Goal: Task Accomplishment & Management: Manage account settings

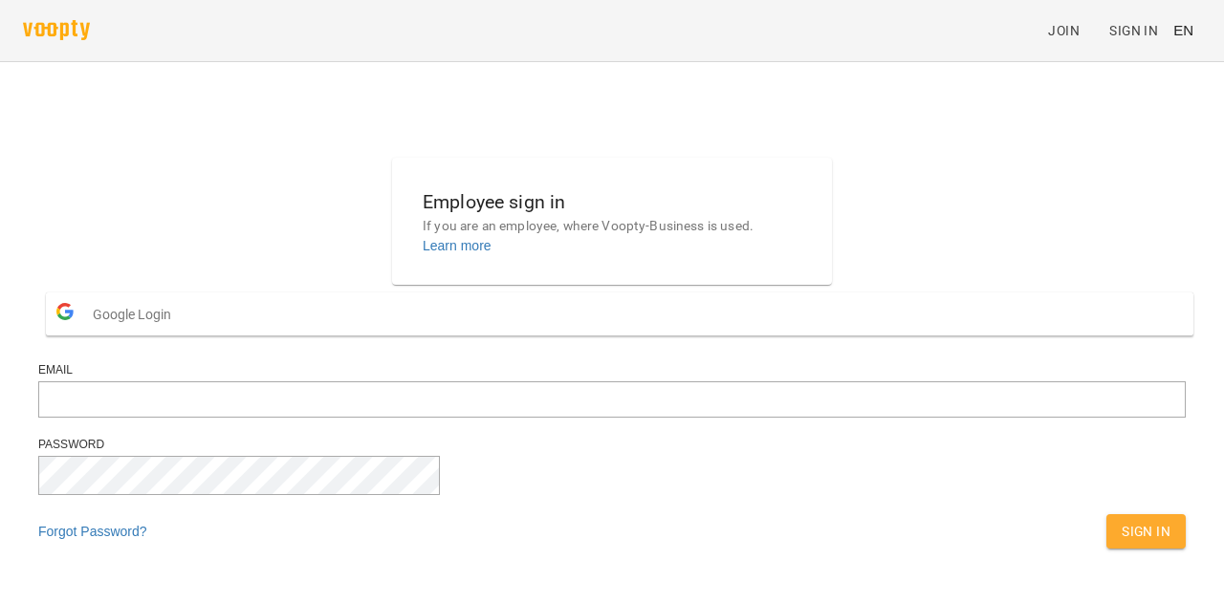
scroll to position [76, 0]
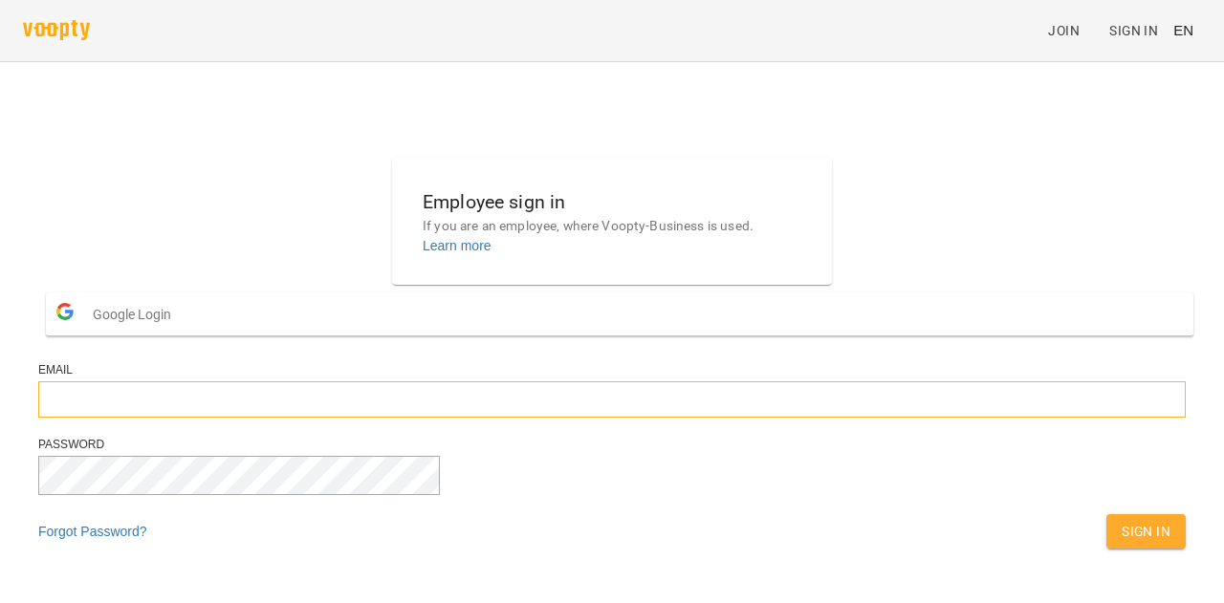
type input "**********"
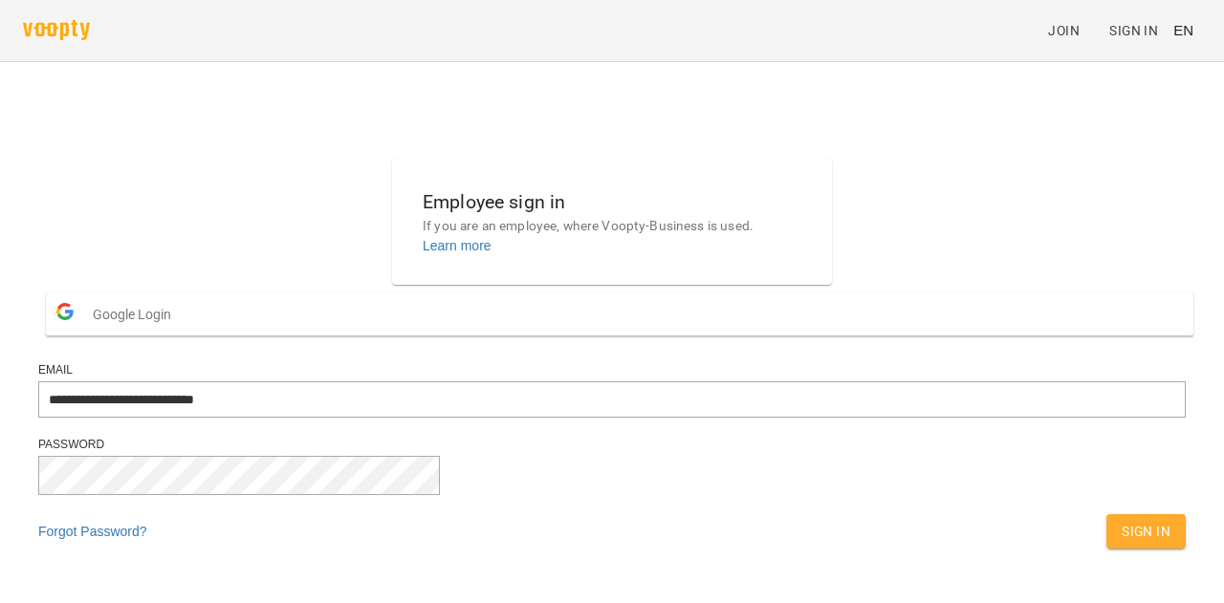
click at [1121, 520] on span "Sign In" at bounding box center [1145, 531] width 49 height 23
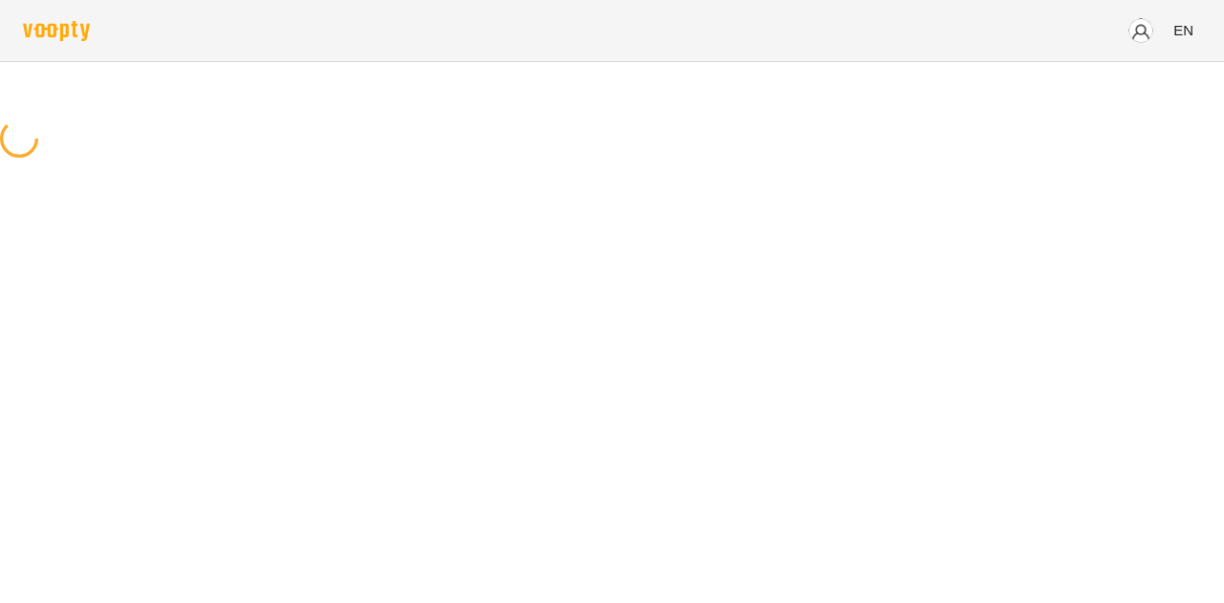
scroll to position [0, 0]
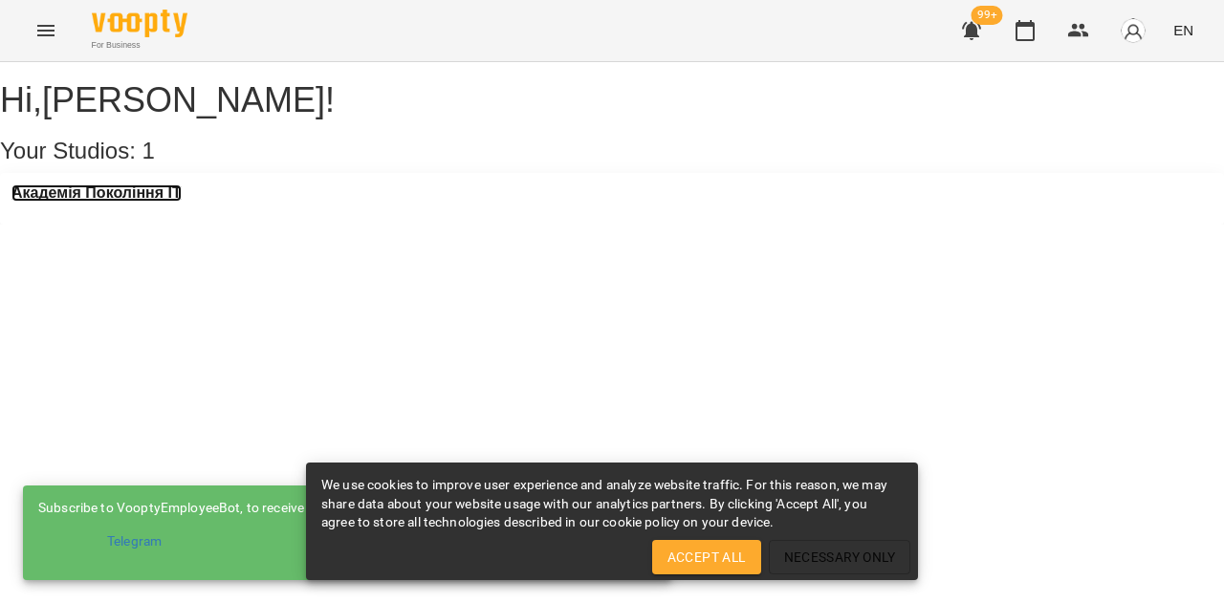
click at [161, 202] on h3 "Академія Покоління ІТ" at bounding box center [96, 192] width 170 height 17
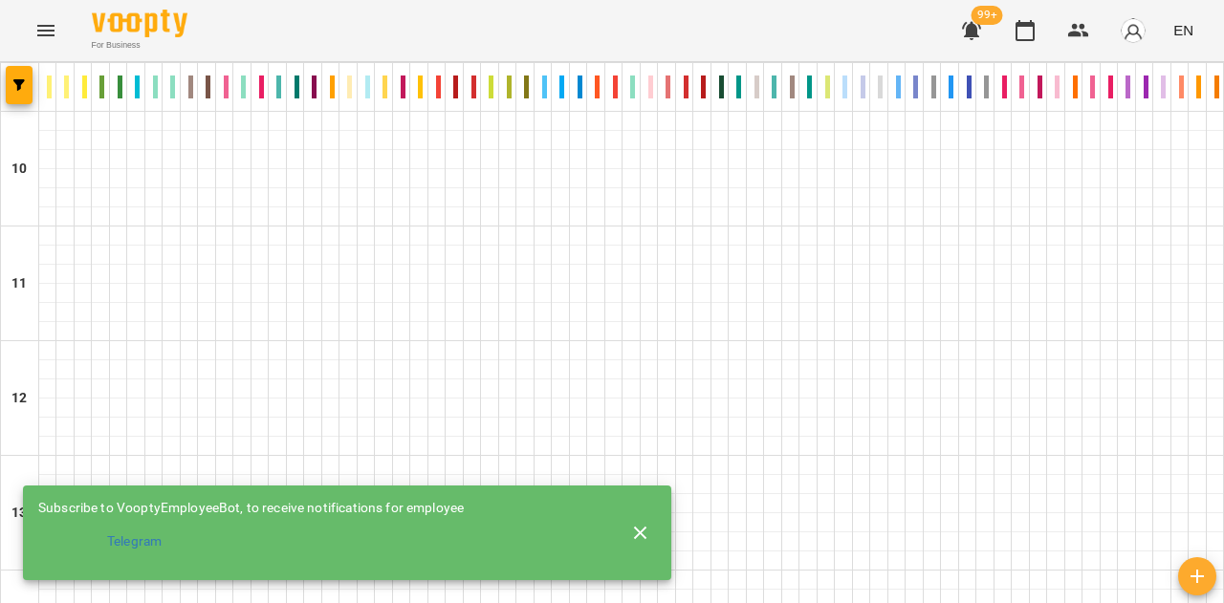
click at [640, 526] on icon "button" at bounding box center [640, 532] width 13 height 13
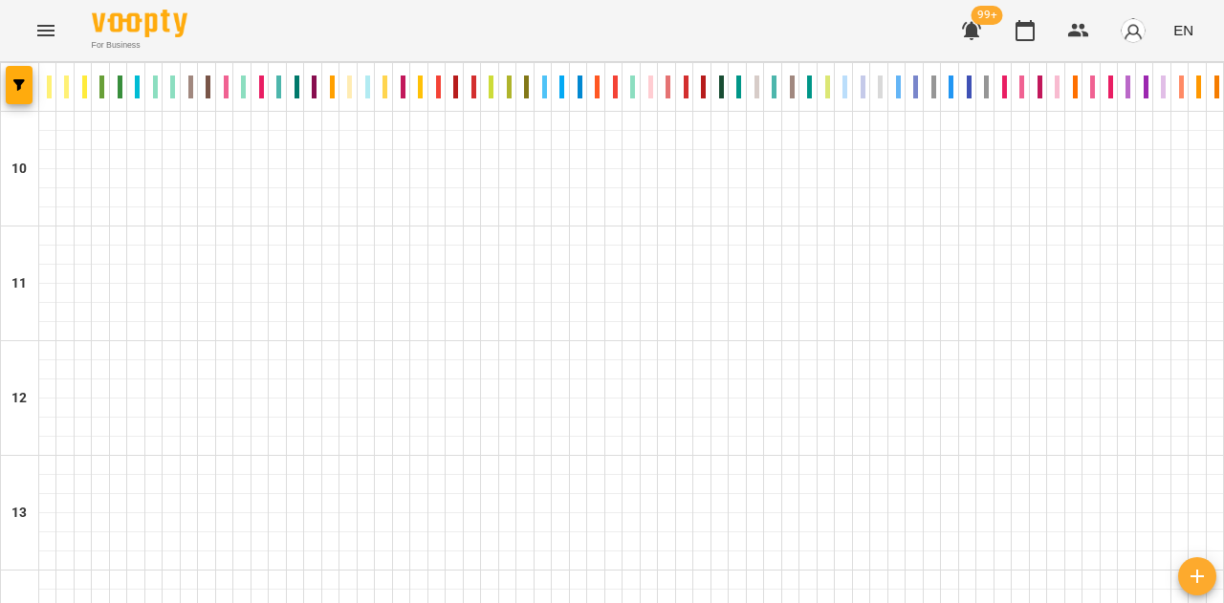
type input "**********"
click at [1030, 27] on icon "button" at bounding box center [1024, 30] width 23 height 23
click at [1189, 31] on span "EN" at bounding box center [1183, 30] width 20 height 20
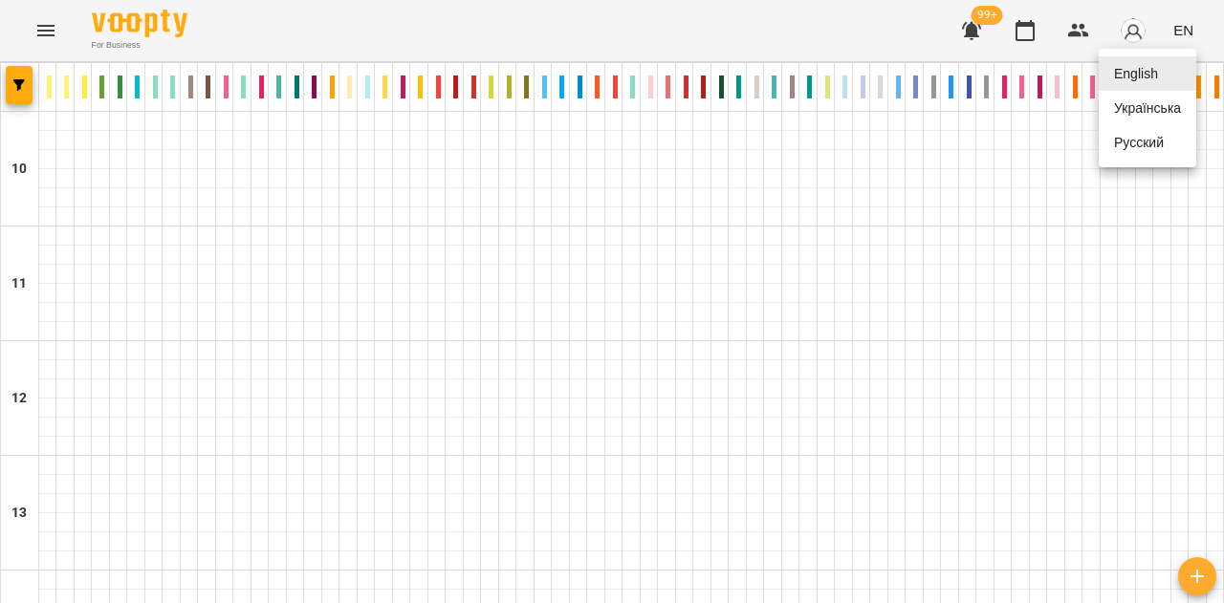
click at [1152, 120] on div "Українська" at bounding box center [1147, 108] width 98 height 34
click at [19, 92] on button "button" at bounding box center [19, 85] width 27 height 38
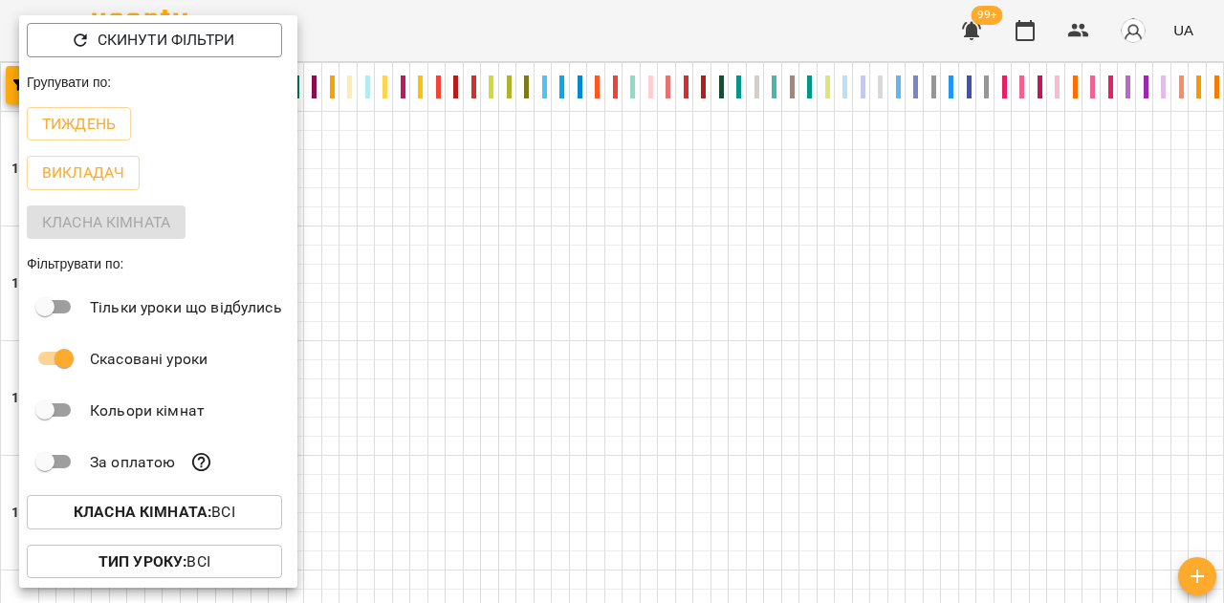
click at [73, 119] on p "Тиждень" at bounding box center [79, 124] width 74 height 23
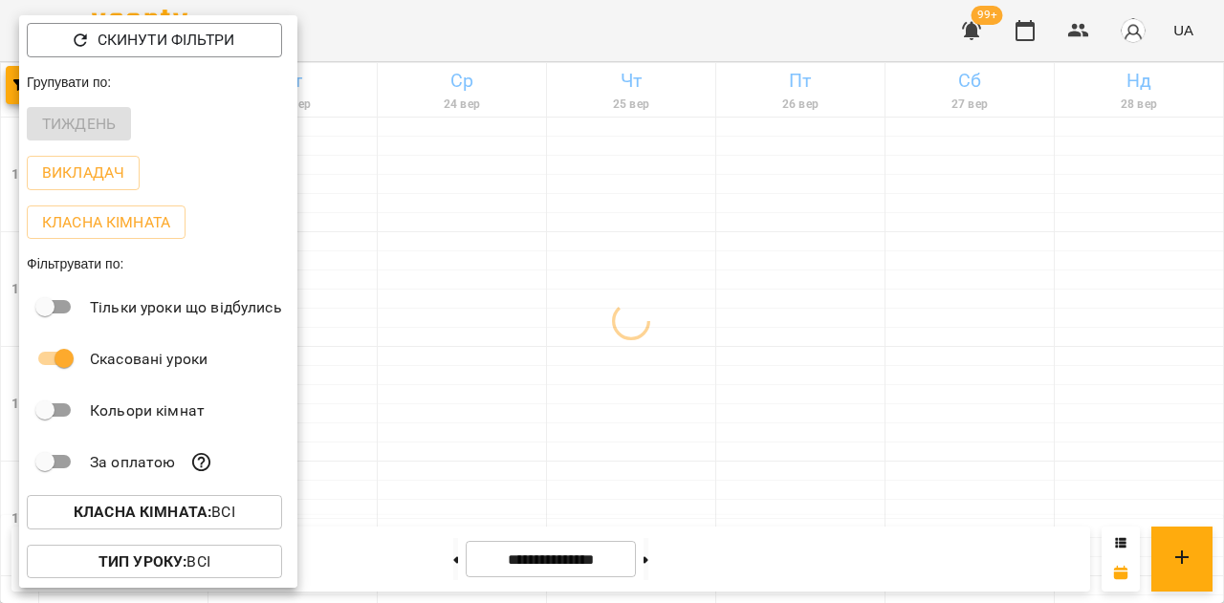
click at [453, 172] on div at bounding box center [612, 301] width 1224 height 603
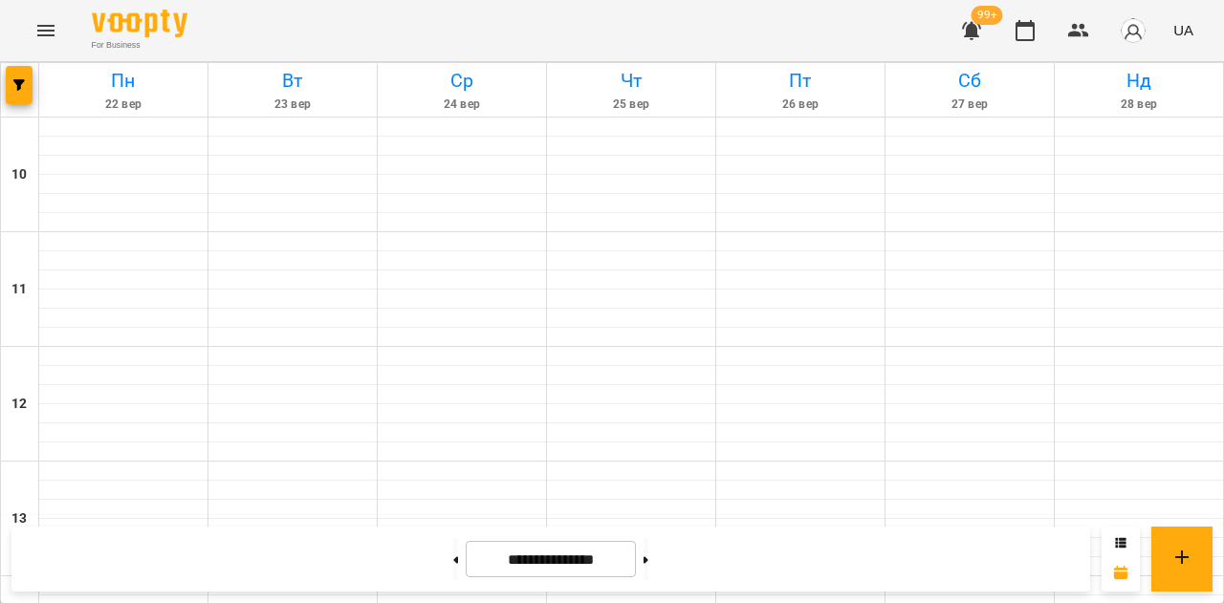
scroll to position [900, 0]
